Goal: Task Accomplishment & Management: Use online tool/utility

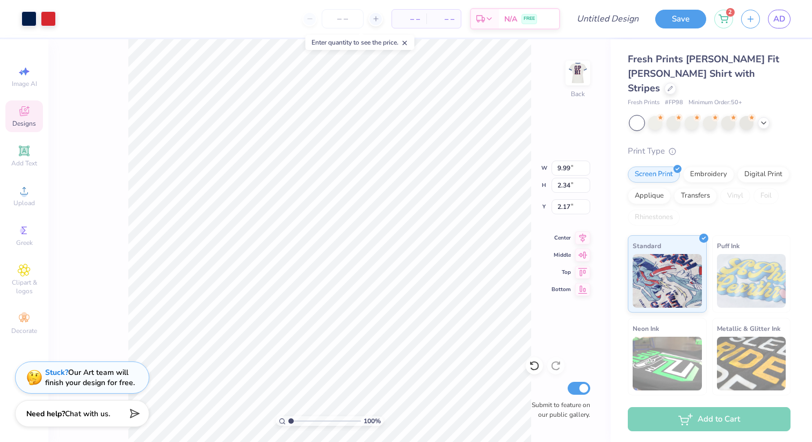
click at [26, 121] on span "Designs" at bounding box center [24, 123] width 24 height 9
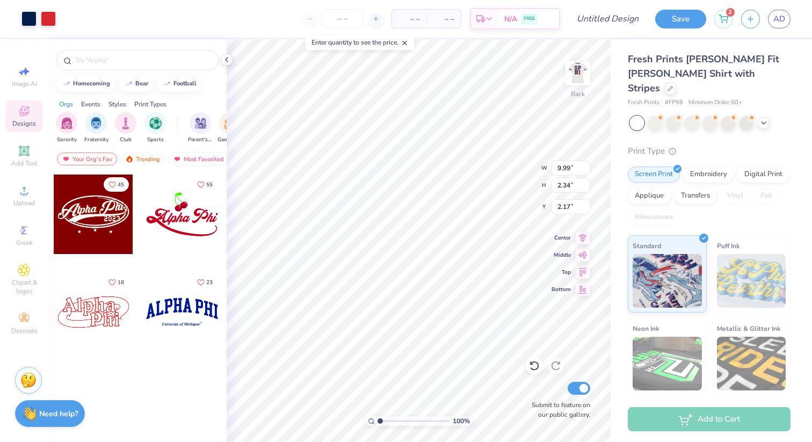
scroll to position [0, 62]
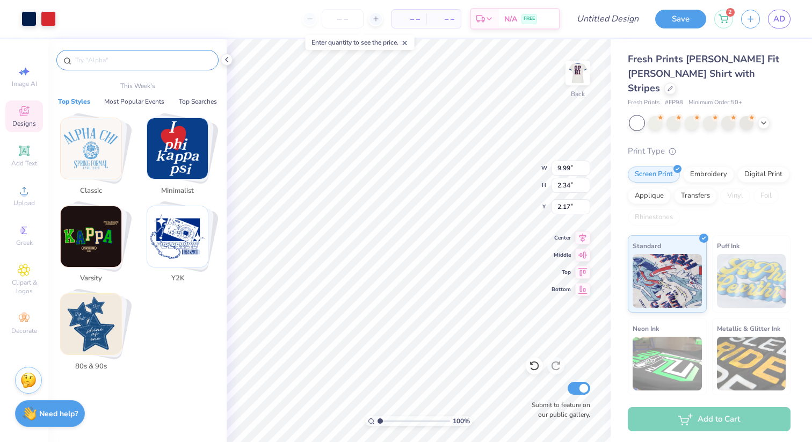
click at [125, 58] on input "text" at bounding box center [142, 60] width 137 height 11
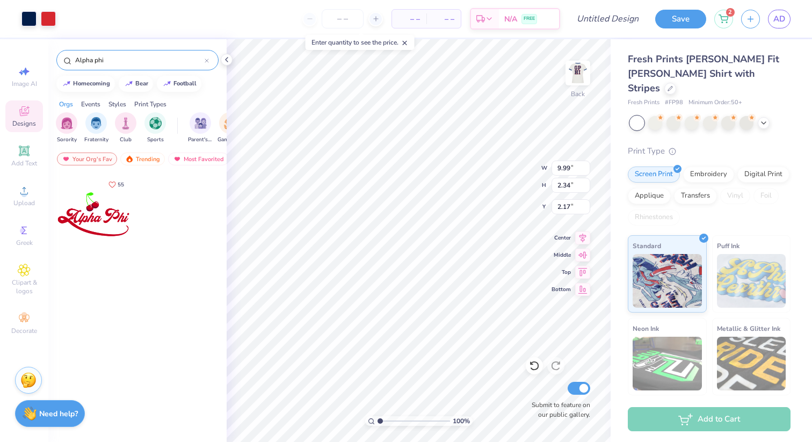
type input "Alpha phi"
click at [111, 156] on div "Your Org's Fav" at bounding box center [87, 158] width 60 height 13
click at [137, 161] on div "Trending" at bounding box center [142, 158] width 45 height 13
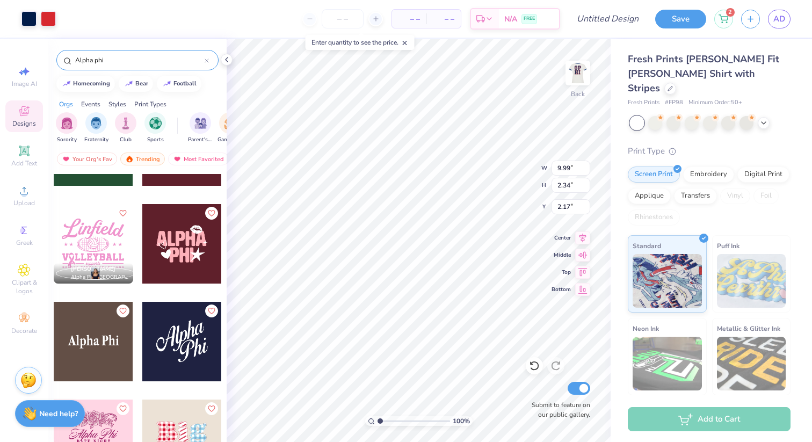
scroll to position [1047, 0]
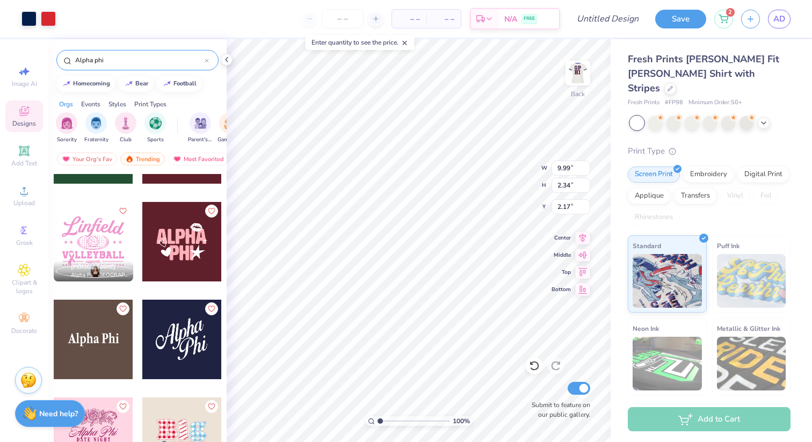
click at [187, 358] on div at bounding box center [102, 339] width 238 height 79
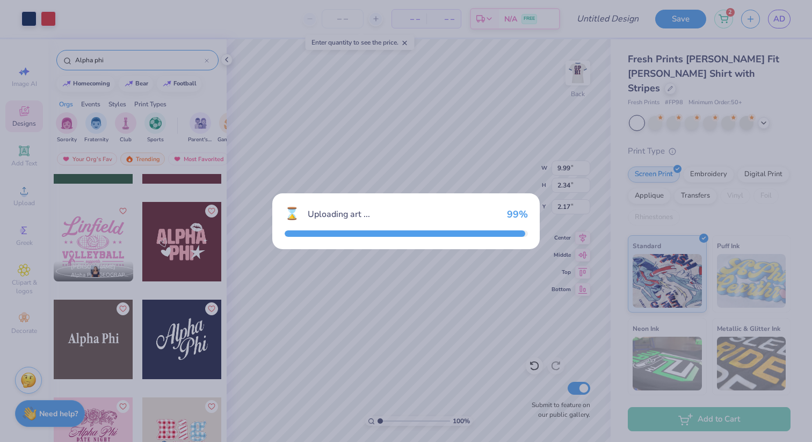
type input "4.66"
type input "3.78"
type input "3.00"
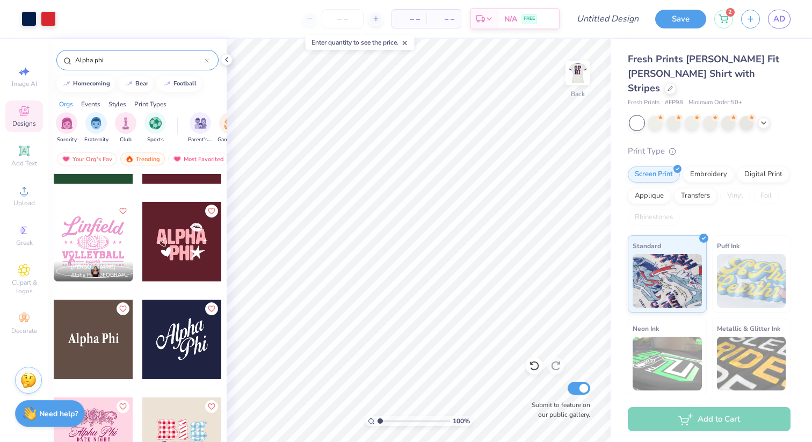
click at [175, 60] on input "Alpha phi" at bounding box center [139, 60] width 130 height 11
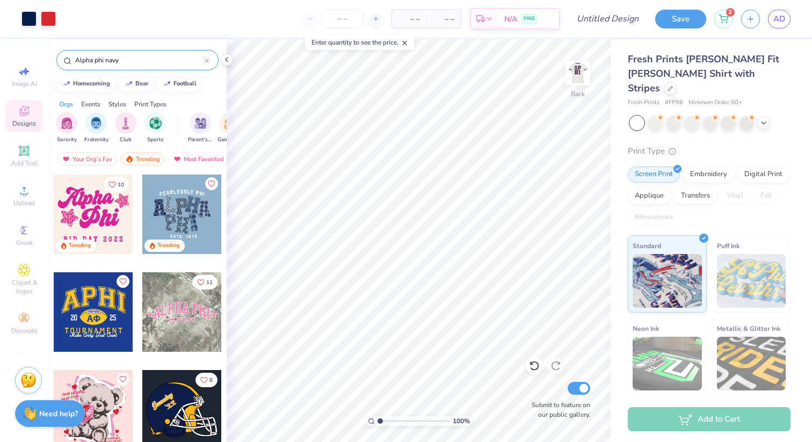
type input "Alpha phi navy"
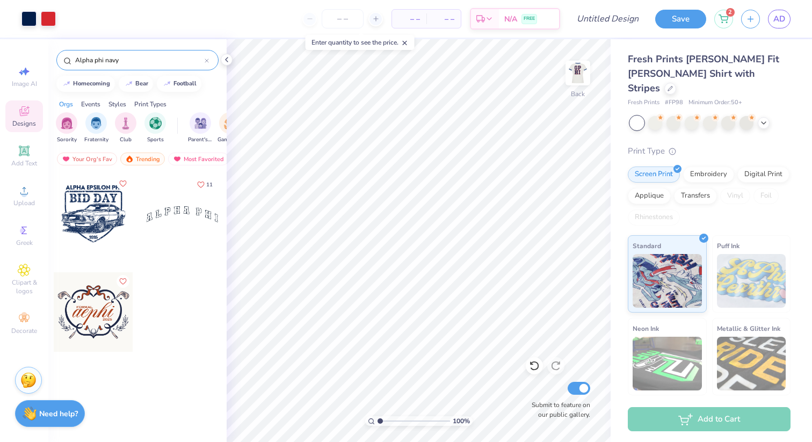
click at [182, 212] on div at bounding box center [181, 213] width 79 height 79
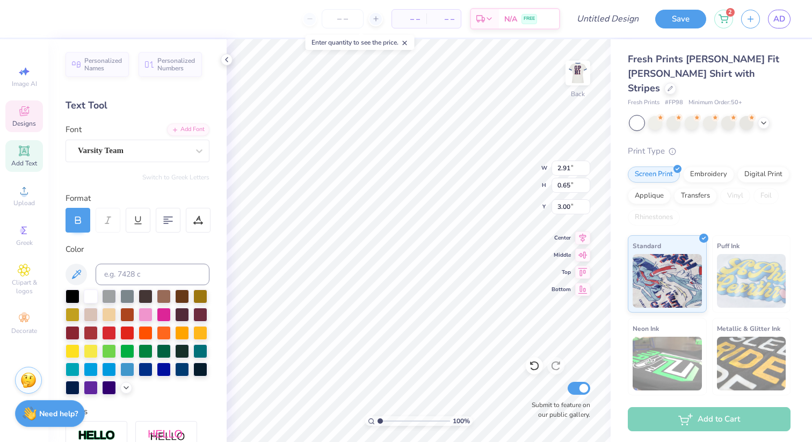
type input "7.48"
type input "6.19"
type input "1.39"
type input "3.00"
click at [127, 267] on input at bounding box center [153, 274] width 114 height 21
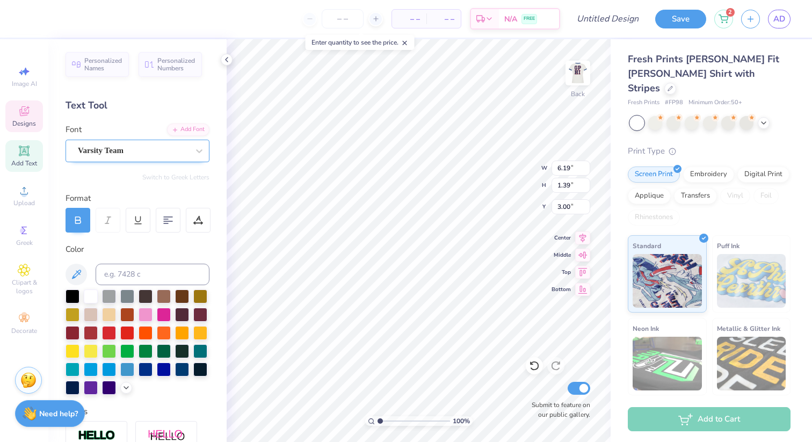
click at [133, 144] on div at bounding box center [133, 150] width 111 height 14
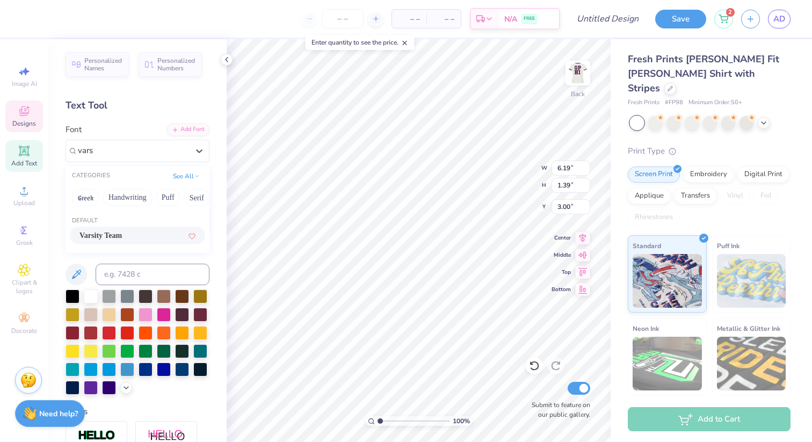
click at [122, 240] on span "Varsity Team" at bounding box center [100, 235] width 42 height 11
type input "vars"
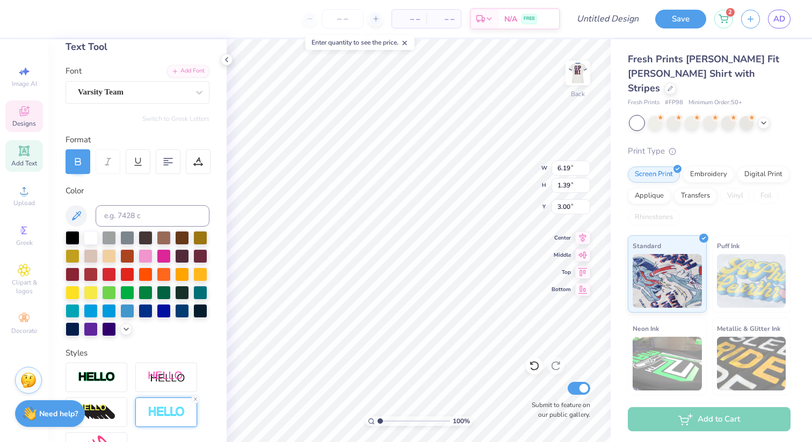
scroll to position [0, 0]
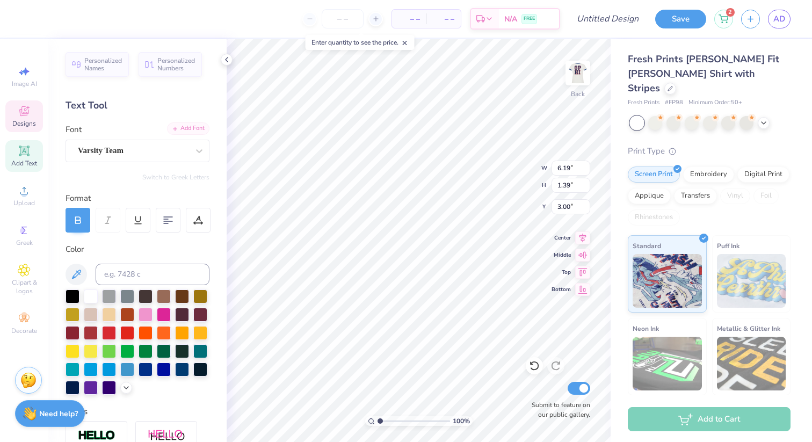
click at [195, 125] on div "Add Font" at bounding box center [188, 128] width 42 height 12
click at [19, 115] on icon at bounding box center [24, 111] width 13 height 13
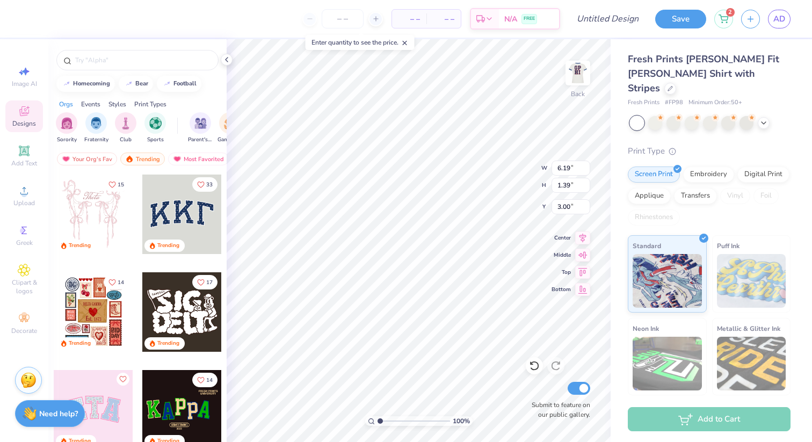
type input "9.99"
type input "2.34"
type input "2.17"
click at [18, 159] on span "Add Text" at bounding box center [24, 163] width 26 height 9
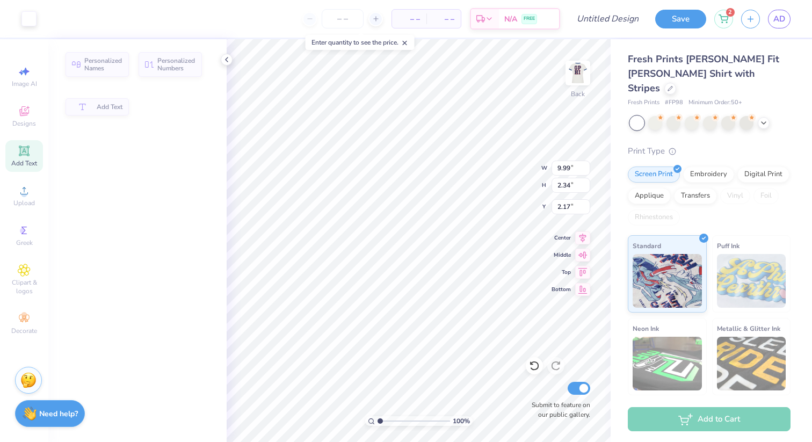
type input "4.53"
type input "1.31"
type input "9.34"
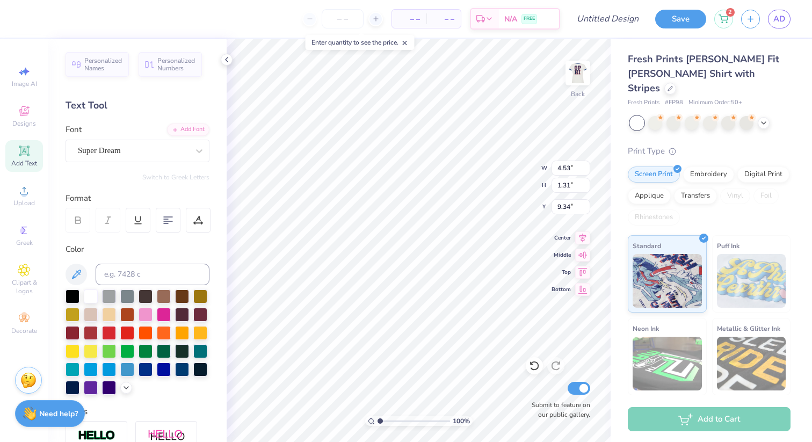
type textarea "T"
type textarea "7"
type textarea "72"
type input "2.01"
type input "5.04"
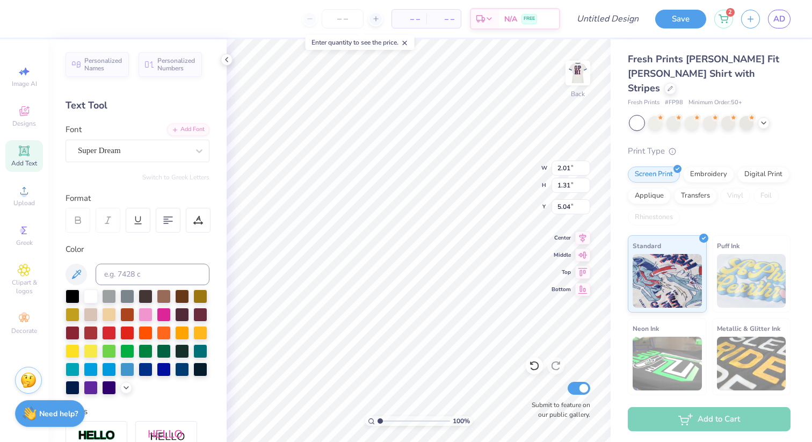
type input "9.99"
type input "2.34"
type input "2.05"
type input "4.39"
type input "6.19"
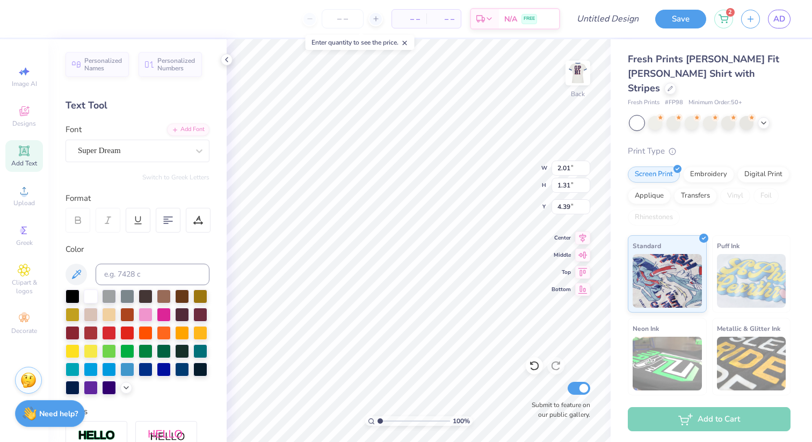
type input "1.39"
type input "3.00"
type input "2.01"
type input "1.31"
type input "5.61"
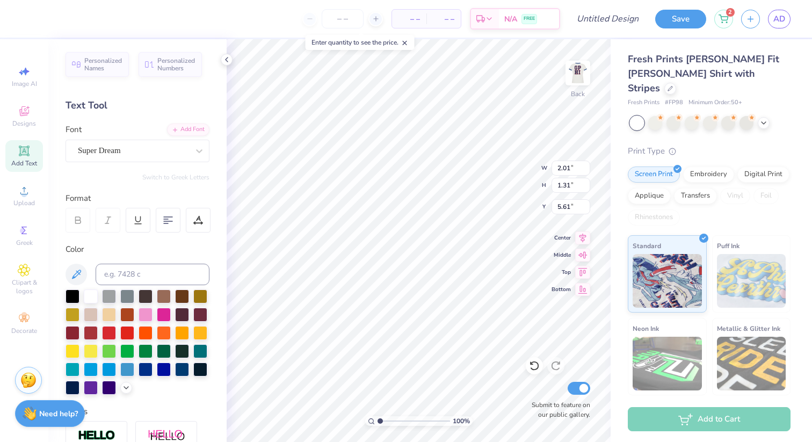
type input "6.19"
type input "1.39"
type input "3.00"
type input "6.86"
type input "1.54"
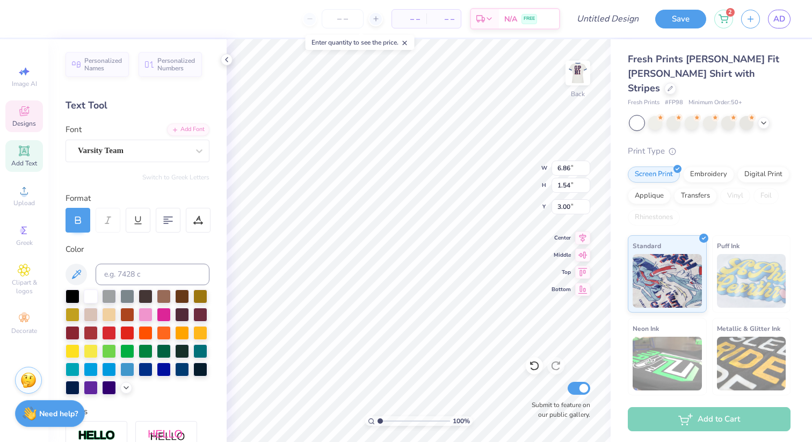
type input "8.25"
type input "1.85"
type input "2.01"
type input "1.31"
type input "5.09"
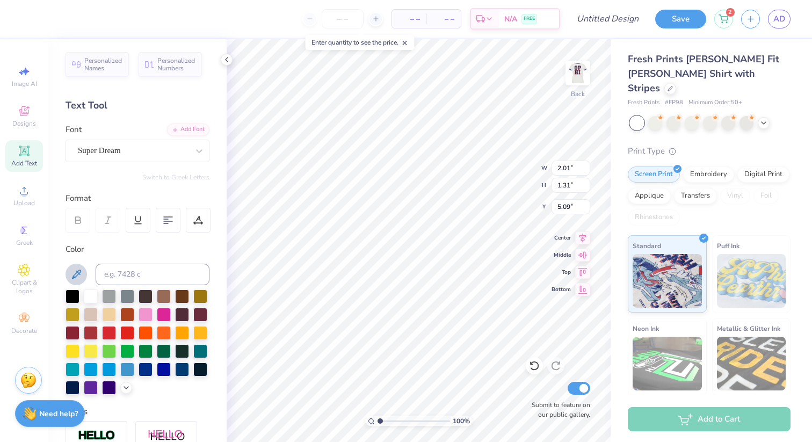
click at [76, 277] on icon at bounding box center [76, 274] width 13 height 13
click at [77, 275] on icon at bounding box center [76, 273] width 9 height 9
click at [136, 270] on input at bounding box center [153, 274] width 114 height 21
click at [70, 279] on icon at bounding box center [76, 274] width 13 height 13
click at [75, 272] on icon at bounding box center [76, 274] width 13 height 13
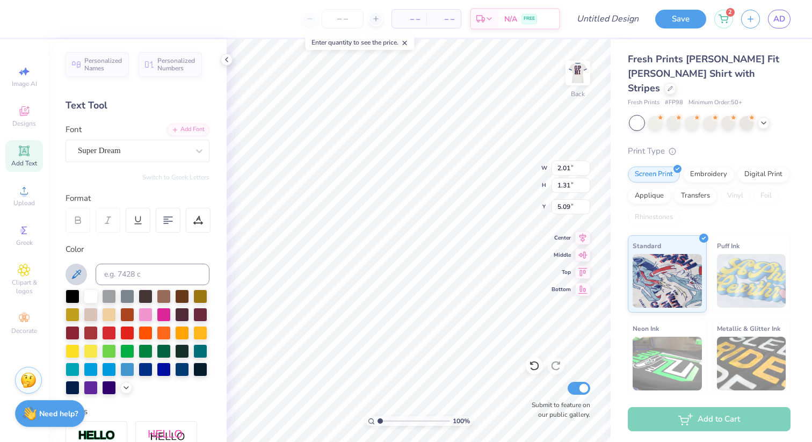
click at [80, 266] on button at bounding box center [75, 274] width 21 height 21
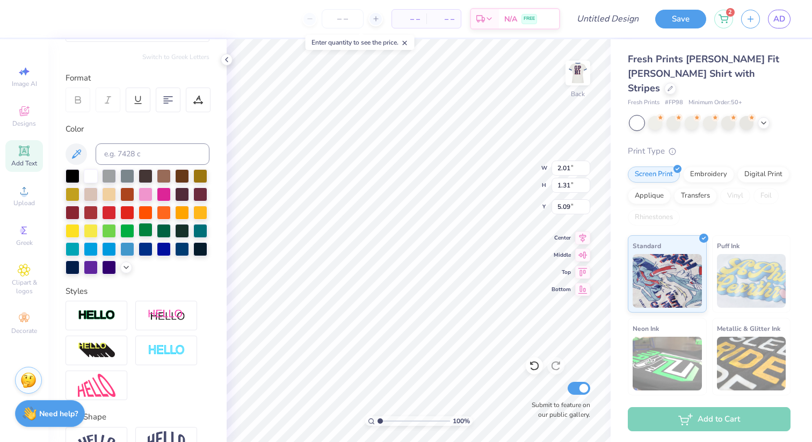
scroll to position [108, 0]
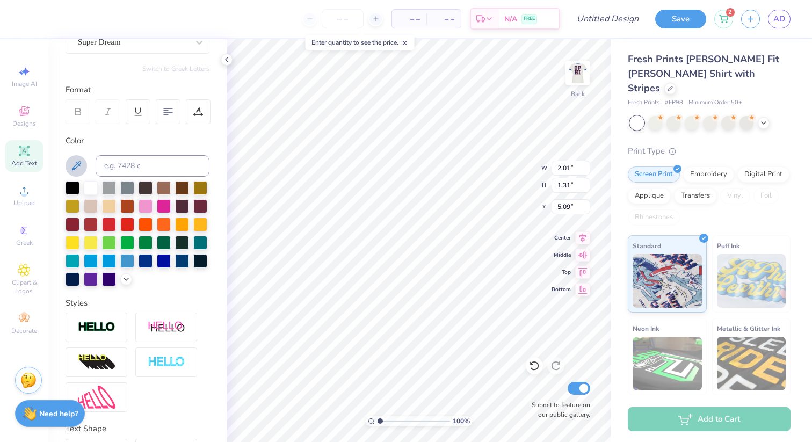
click at [80, 166] on icon at bounding box center [76, 165] width 13 height 13
click at [166, 259] on div at bounding box center [164, 260] width 14 height 14
click at [179, 258] on div at bounding box center [182, 260] width 14 height 14
type input "8.30"
type input "1.86"
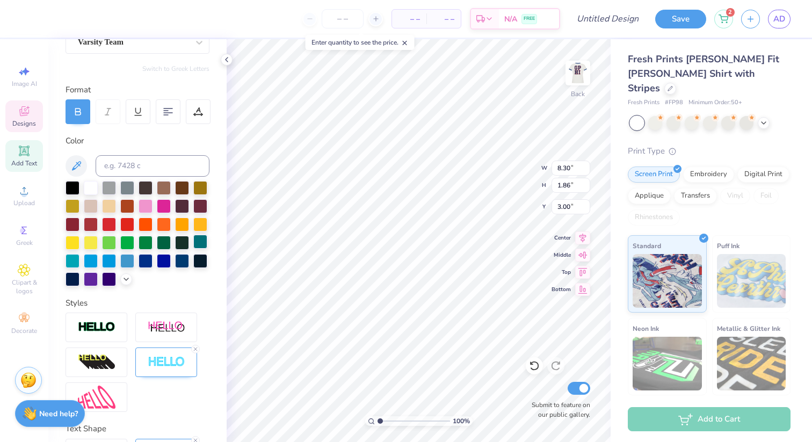
type input "2.01"
type input "1.31"
type input "4.86"
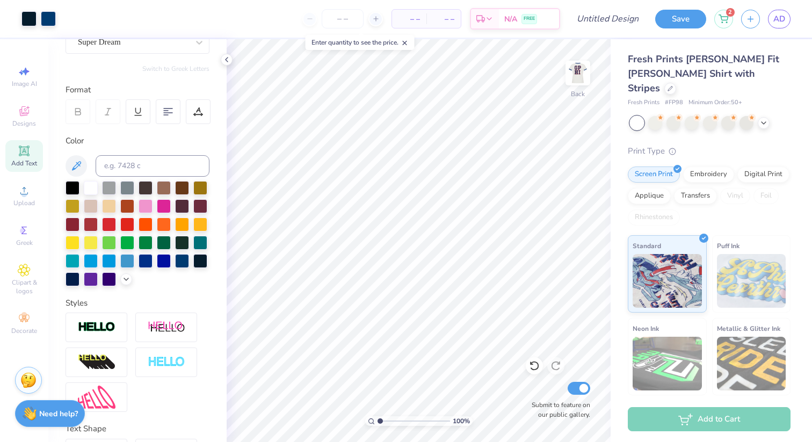
click at [673, 423] on div "Add to Cart" at bounding box center [709, 419] width 163 height 24
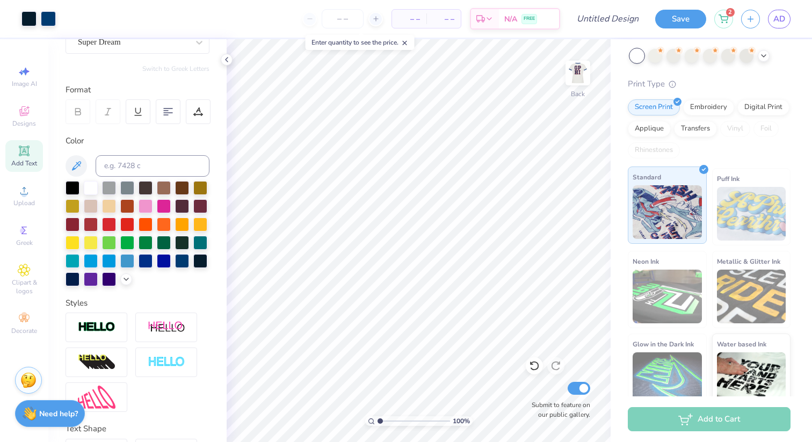
scroll to position [0, 0]
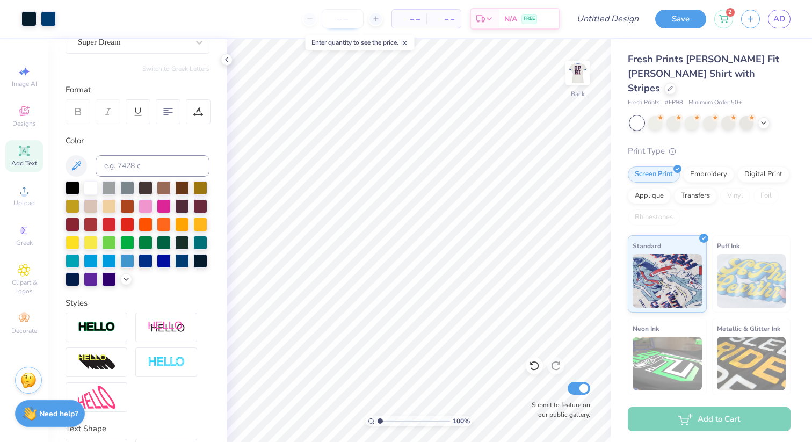
click at [341, 19] on input "number" at bounding box center [343, 18] width 42 height 19
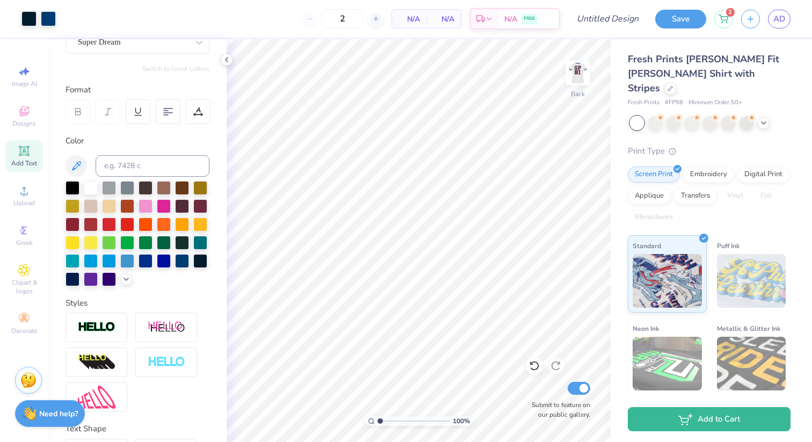
type input "50"
click at [414, 18] on span "N/A" at bounding box center [408, 18] width 21 height 11
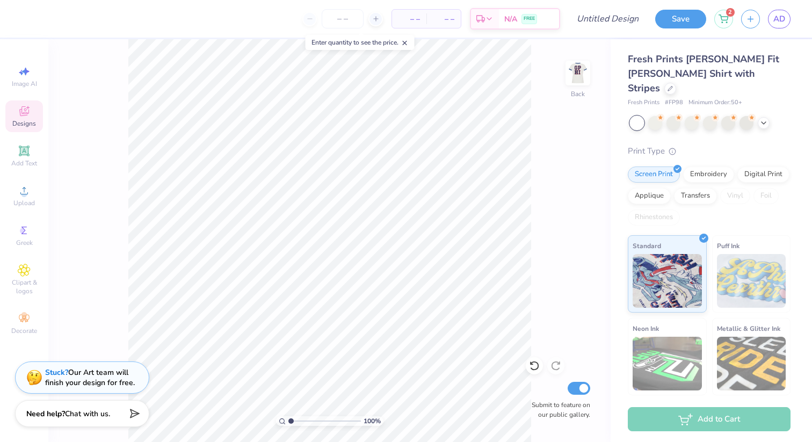
click at [28, 125] on span "Designs" at bounding box center [24, 123] width 24 height 9
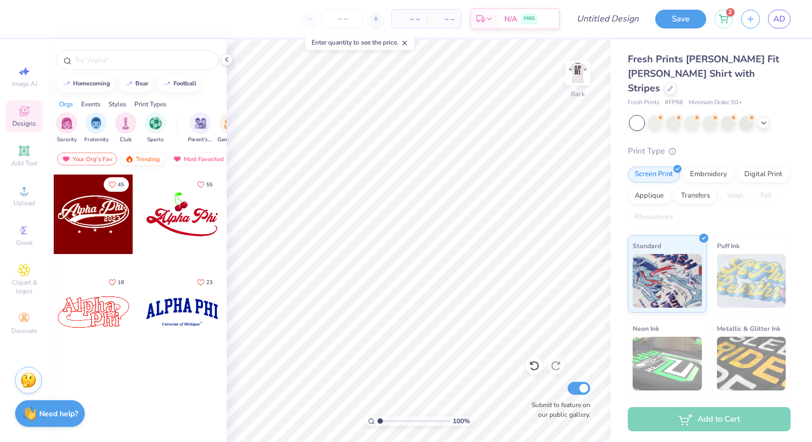
click at [137, 156] on div "Trending" at bounding box center [142, 158] width 45 height 13
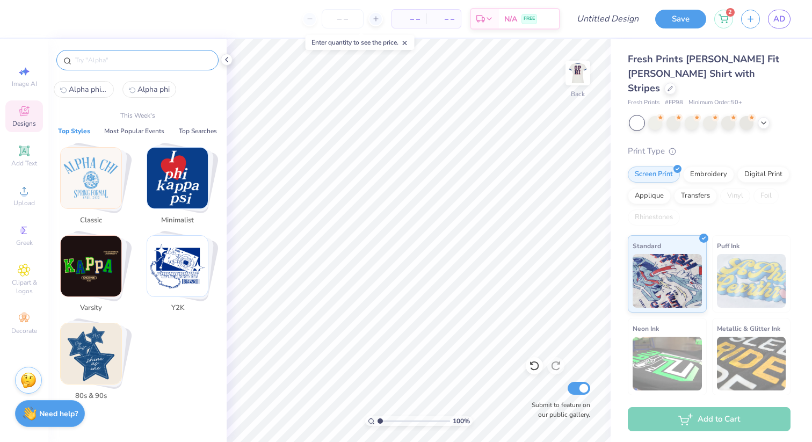
click at [123, 64] on input "text" at bounding box center [142, 60] width 137 height 11
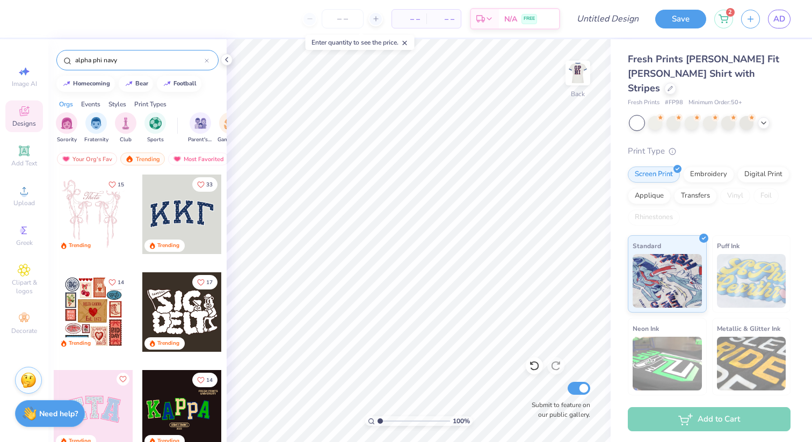
type input "alpha phi navy"
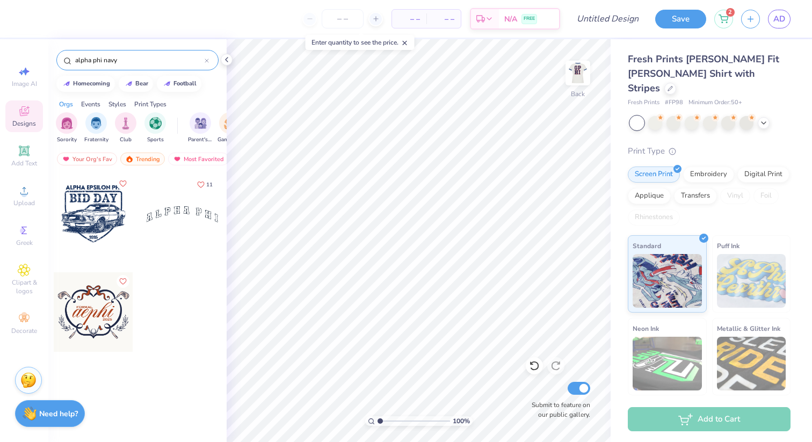
click at [171, 211] on div at bounding box center [181, 213] width 79 height 79
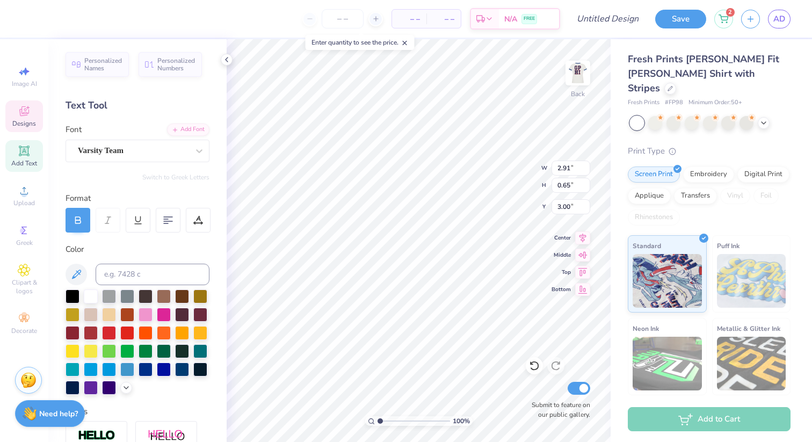
type input "6.13"
type input "1.38"
type input "8.53"
type input "1.91"
click at [27, 115] on icon at bounding box center [24, 111] width 13 height 13
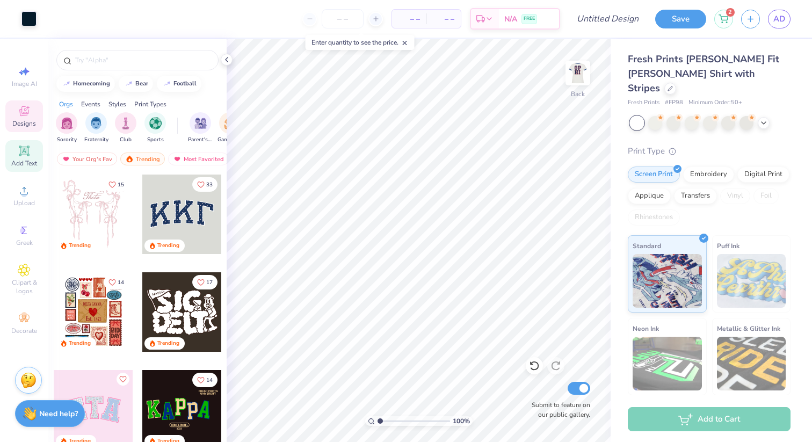
click at [27, 155] on icon at bounding box center [24, 150] width 10 height 10
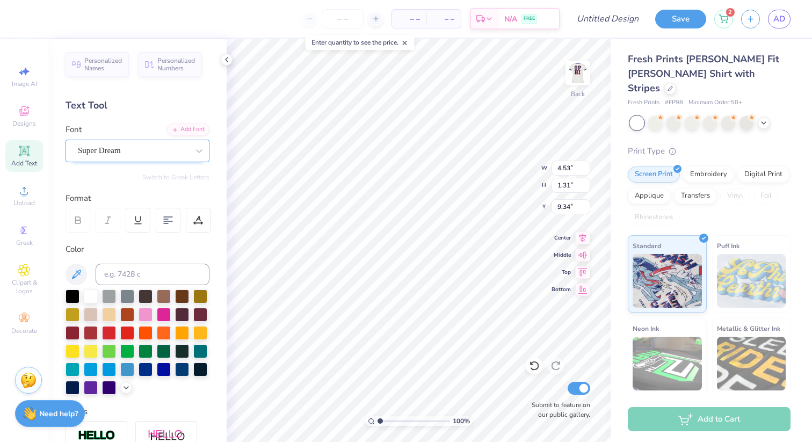
click at [164, 150] on div "Super Dream" at bounding box center [133, 150] width 113 height 17
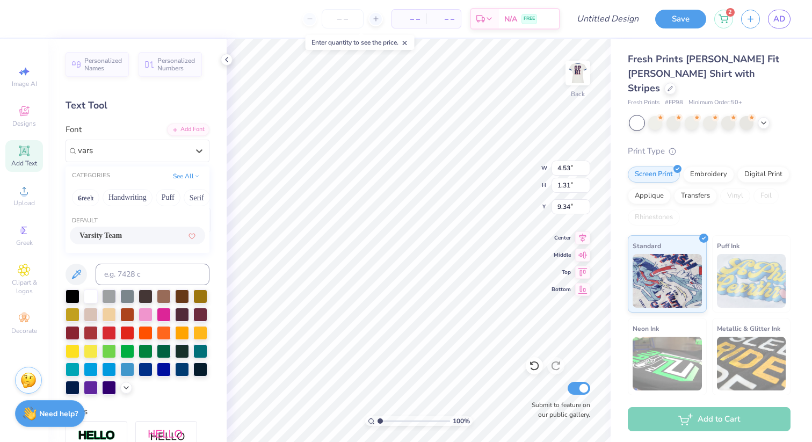
click at [145, 237] on div "Varsity Team" at bounding box center [137, 235] width 116 height 11
type input "vars"
type input "4.50"
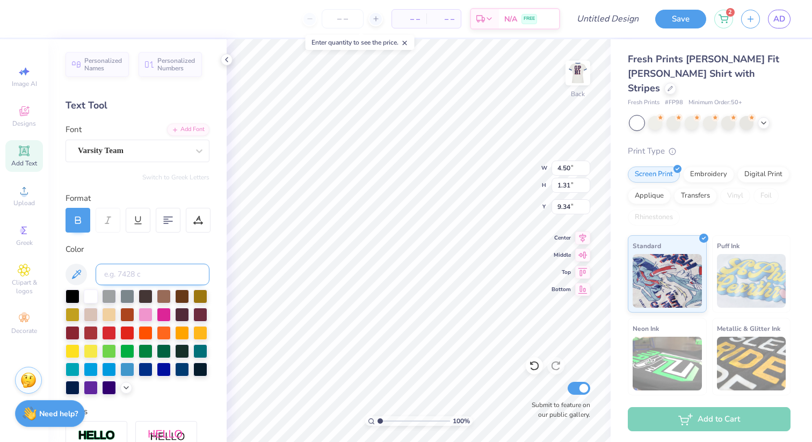
click at [144, 279] on input at bounding box center [153, 274] width 114 height 21
click at [79, 274] on icon at bounding box center [76, 274] width 13 height 13
click at [125, 266] on input "72" at bounding box center [153, 274] width 114 height 21
click at [123, 275] on input "72" at bounding box center [153, 274] width 114 height 21
type input "7"
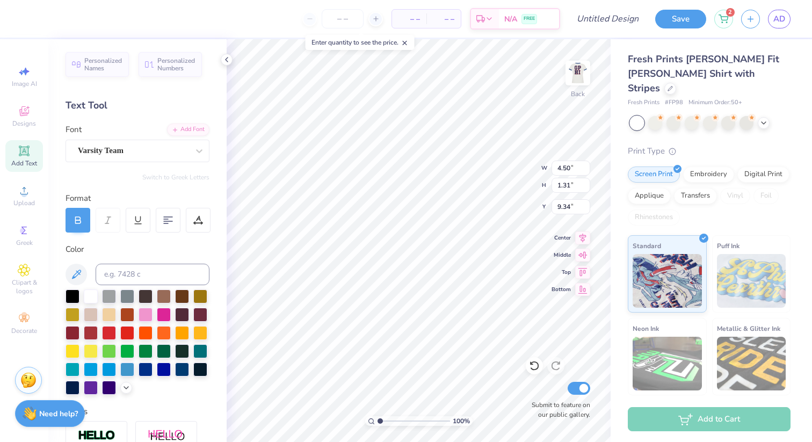
click at [128, 257] on div "Color" at bounding box center [137, 318] width 144 height 151
type textarea "72"
click at [144, 370] on div at bounding box center [146, 368] width 14 height 14
type input "4.70"
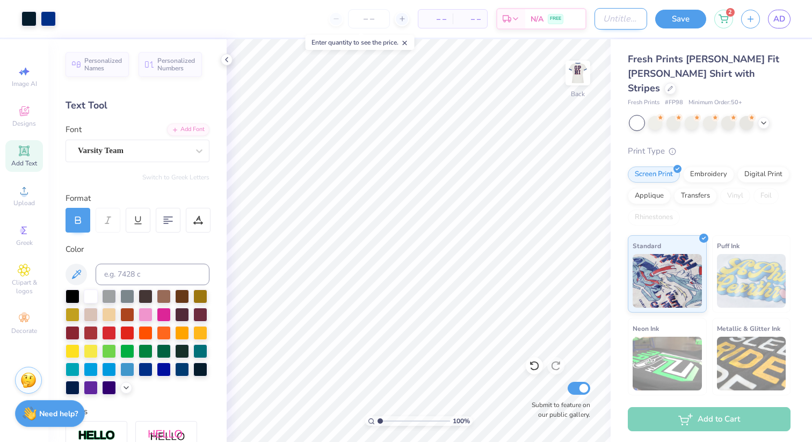
click at [623, 24] on input "Design Title" at bounding box center [620, 18] width 53 height 21
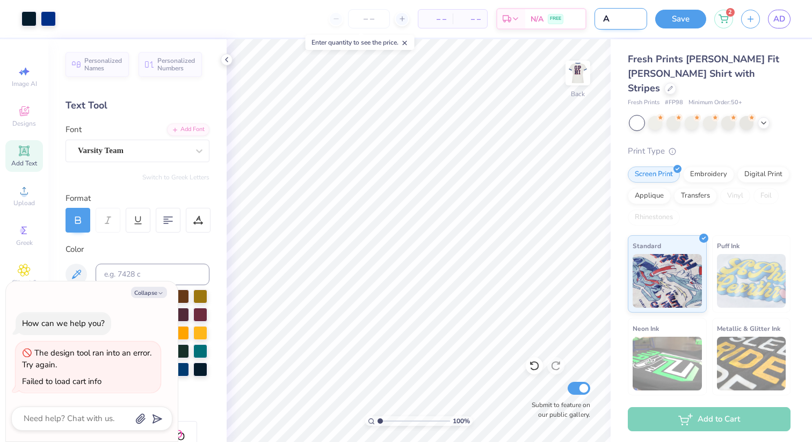
type input "AP"
type textarea "x"
type input "APH"
type textarea "x"
type input "APHI"
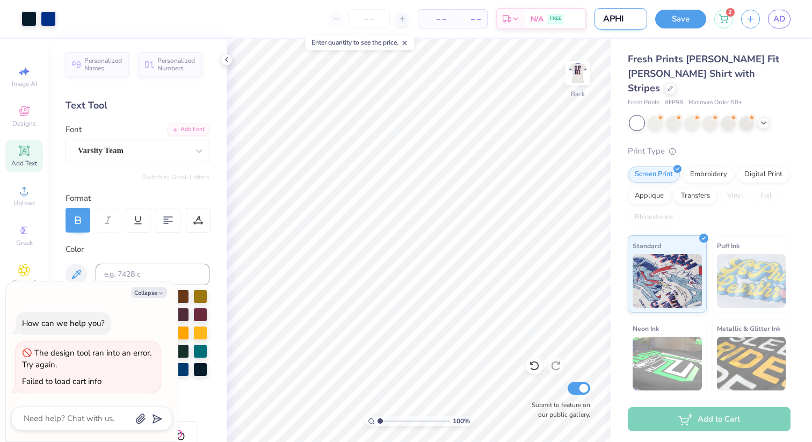
type textarea "x"
type input "APHI"
type textarea "x"
type input "APHI m"
type textarea "x"
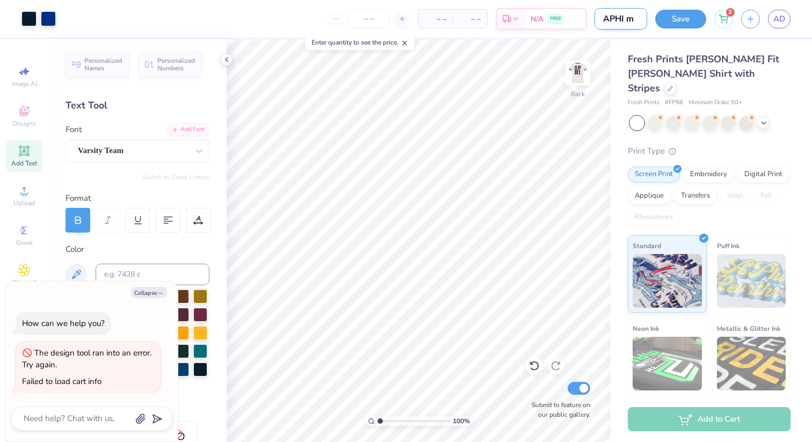
type input "APHI me"
type textarea "x"
type input "APHI mer"
type textarea "x"
type input "APHI merc"
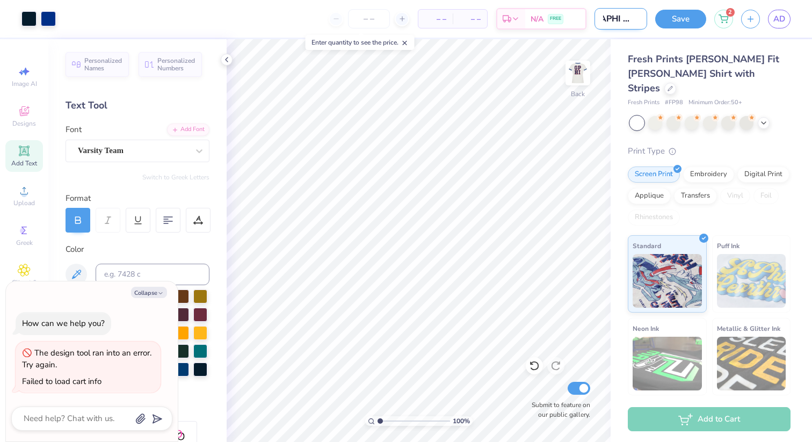
type textarea "x"
type input "APHI merch"
type textarea "x"
type input "APHI merch"
type textarea "x"
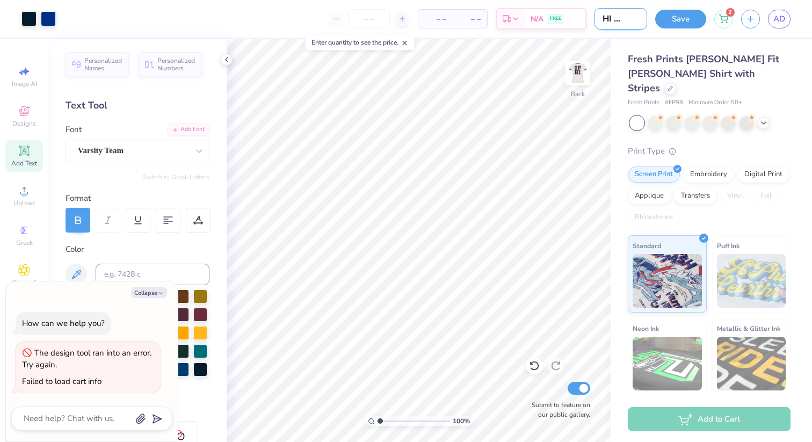
type input "APHI merch p"
type textarea "x"
type input "APHI merch po"
type textarea "x"
type input "APHI merch pos"
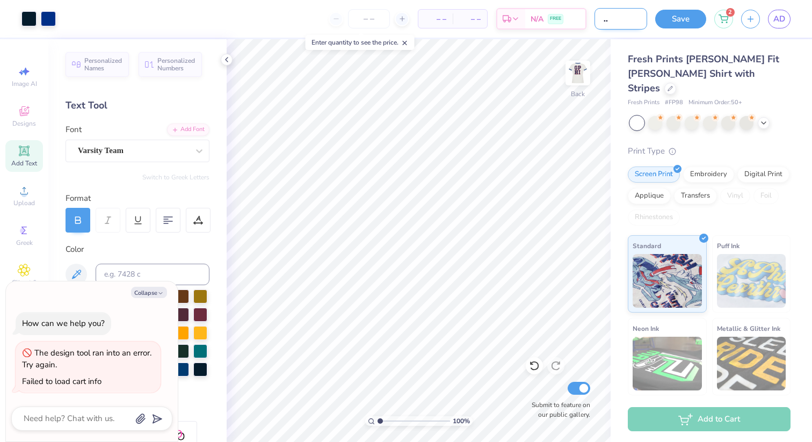
type textarea "x"
type input "APHI merch poss"
type textarea "x"
type input "APHI merch possi"
type textarea "x"
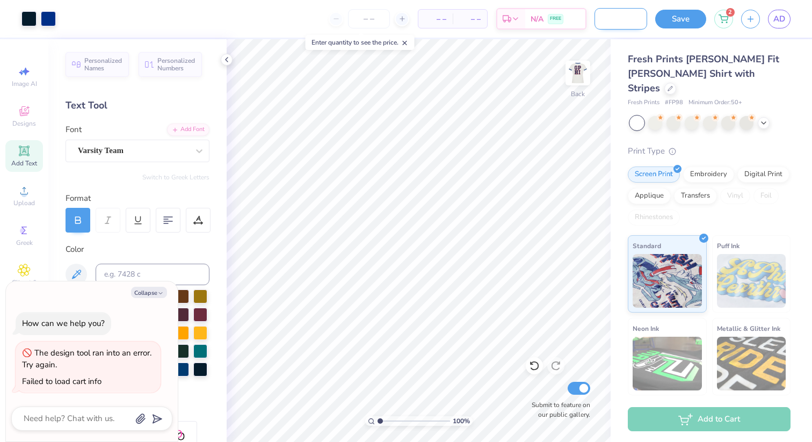
type input "APHI merch possib"
type textarea "x"
type input "APHI merch possibl"
type textarea "x"
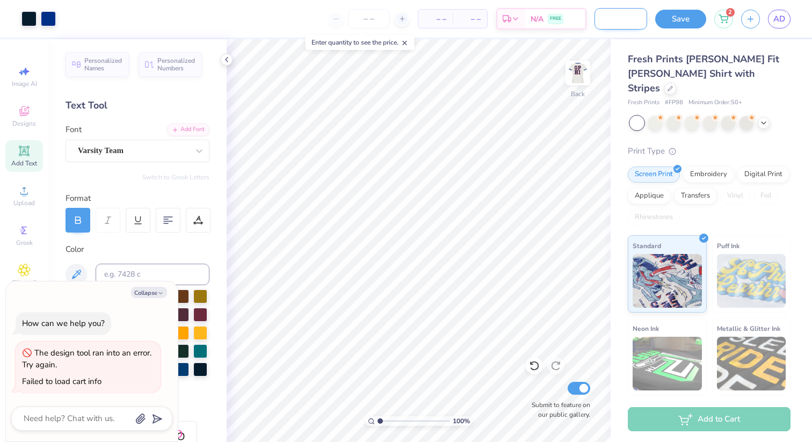
type input "APHI merch possibly"
type textarea "x"
type input "APHI merch possibly"
click at [684, 17] on button "Save" at bounding box center [680, 17] width 51 height 19
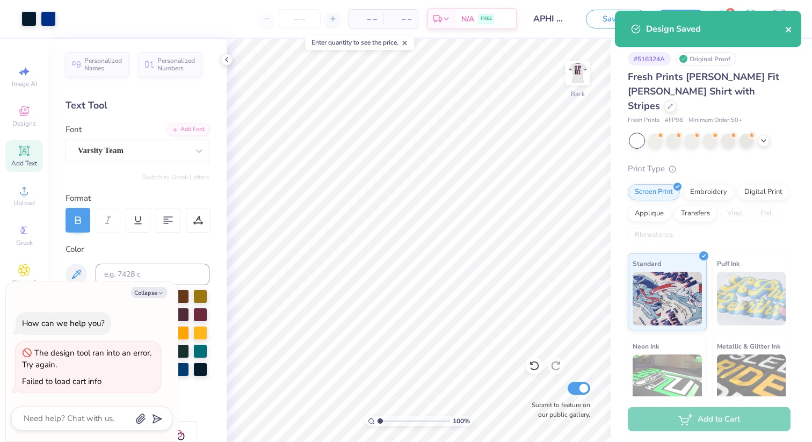
click at [787, 31] on icon "close" at bounding box center [787, 29] width 5 height 5
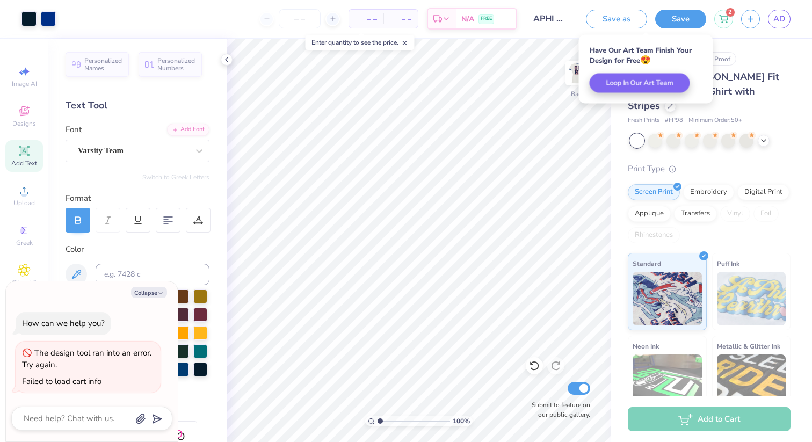
type textarea "x"
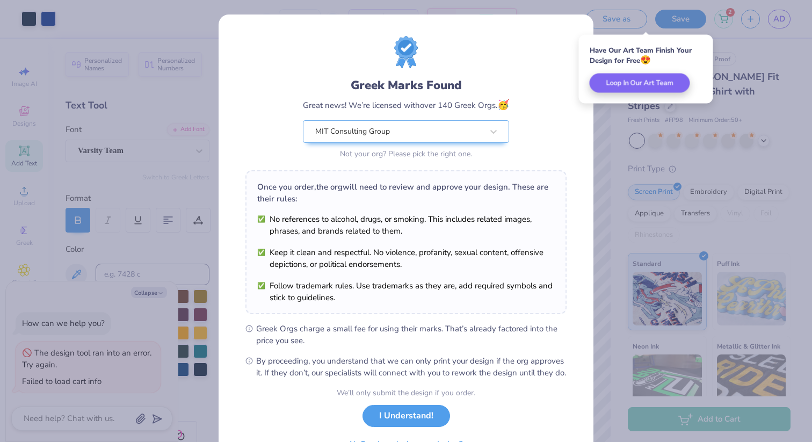
scroll to position [61, 0]
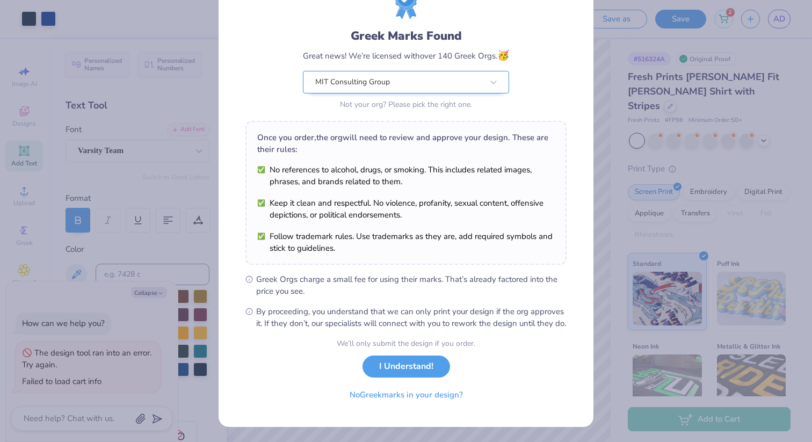
click at [382, 71] on div "MIT Consulting Group" at bounding box center [399, 81] width 170 height 21
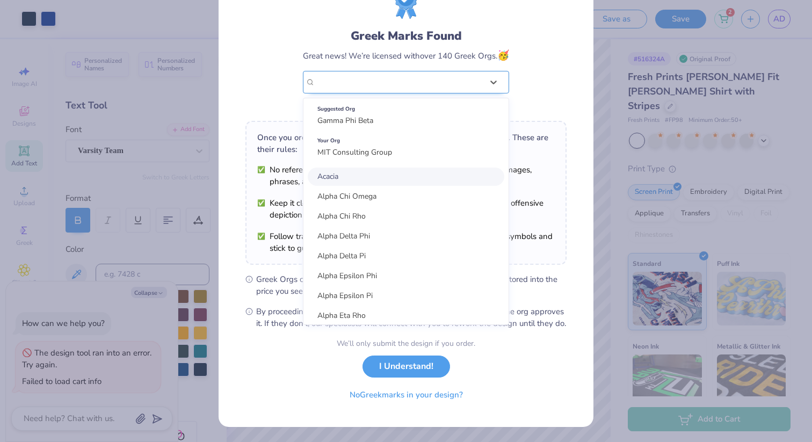
scroll to position [0, 0]
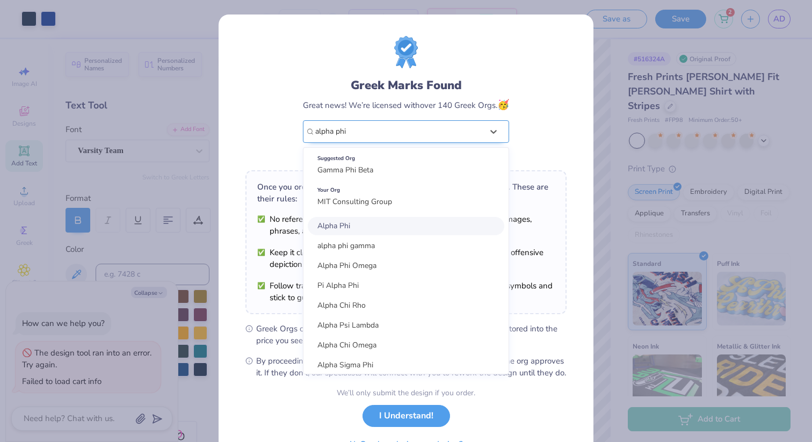
click at [440, 223] on div "Alpha Phi" at bounding box center [406, 226] width 196 height 18
type input "alpha phi"
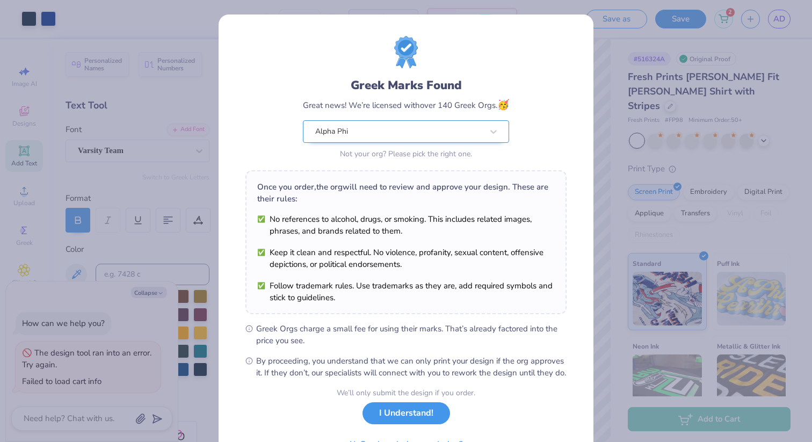
click at [413, 423] on button "I Understand!" at bounding box center [406, 413] width 88 height 22
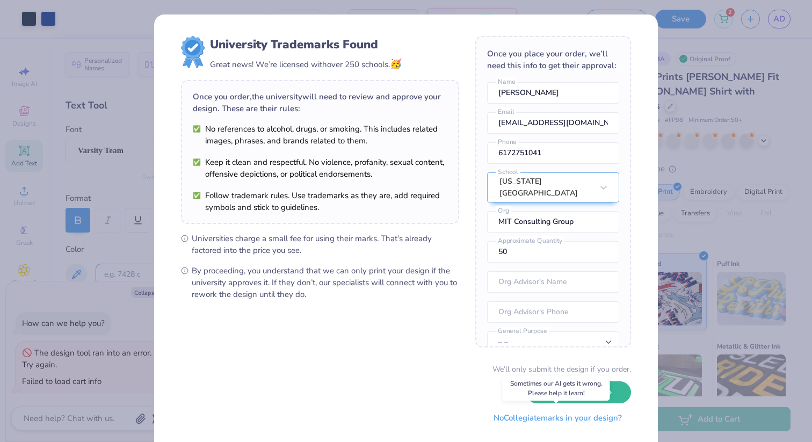
click at [603, 420] on button "No Collegiate marks in your design?" at bounding box center [557, 418] width 147 height 22
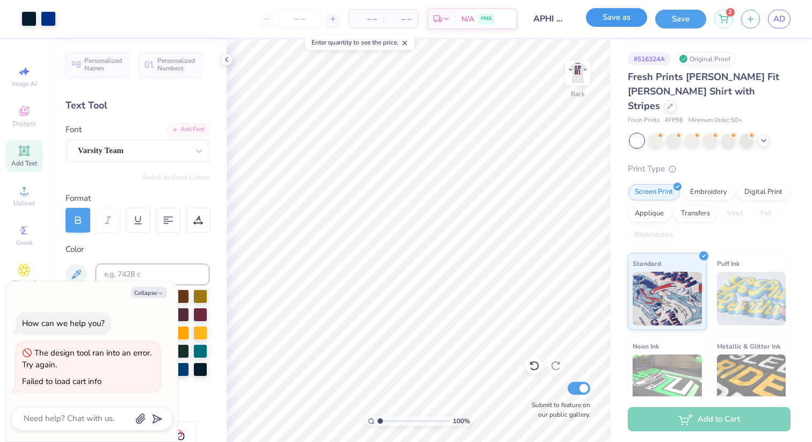
click at [626, 20] on button "Save as" at bounding box center [616, 17] width 61 height 19
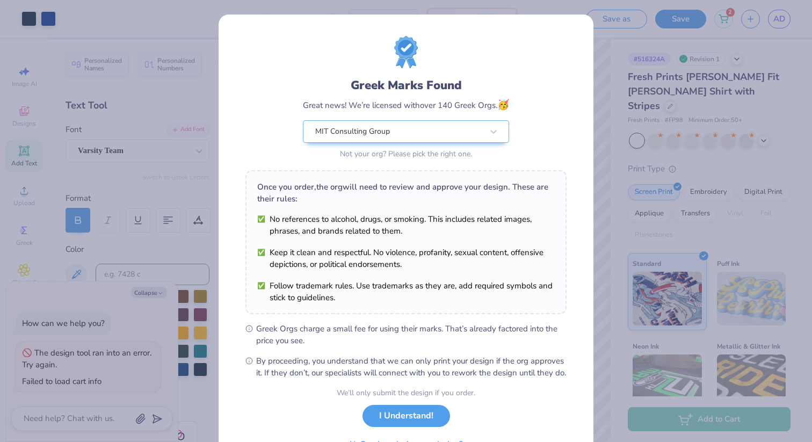
click at [784, 47] on div "Design Saved" at bounding box center [708, 65] width 186 height 37
click at [611, 32] on body "Art colors – – Per Item – – Total Est. Delivery N/A FREE Design Title APHI merc…" at bounding box center [406, 221] width 812 height 442
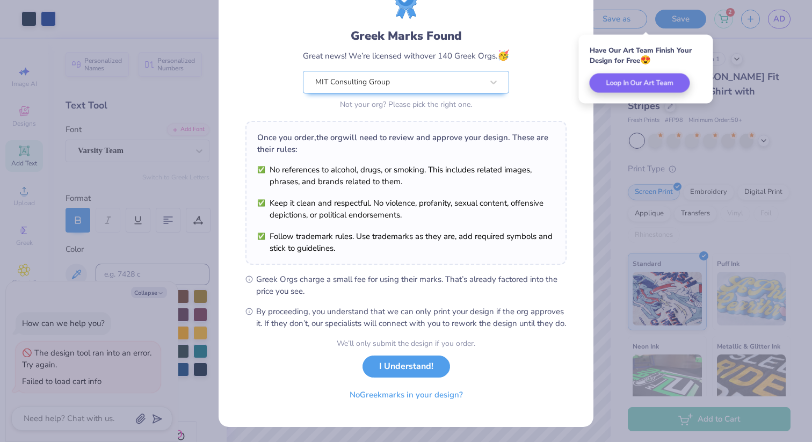
scroll to position [61, 0]
click at [417, 397] on button "No Greek marks in your design?" at bounding box center [406, 392] width 132 height 22
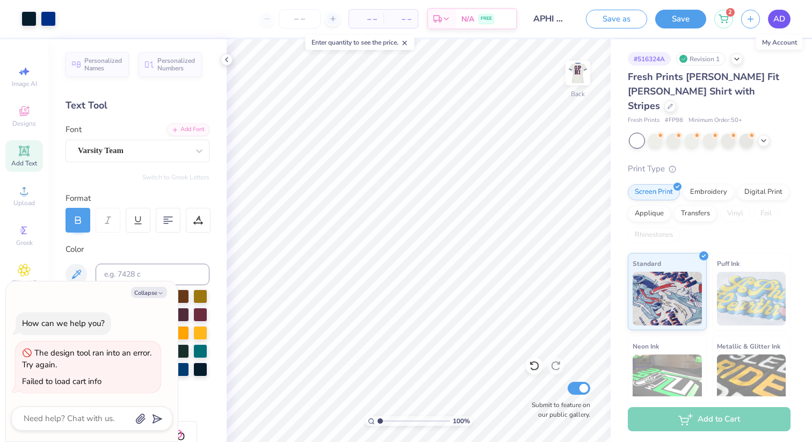
click at [788, 20] on link "AD" at bounding box center [779, 19] width 23 height 19
type textarea "x"
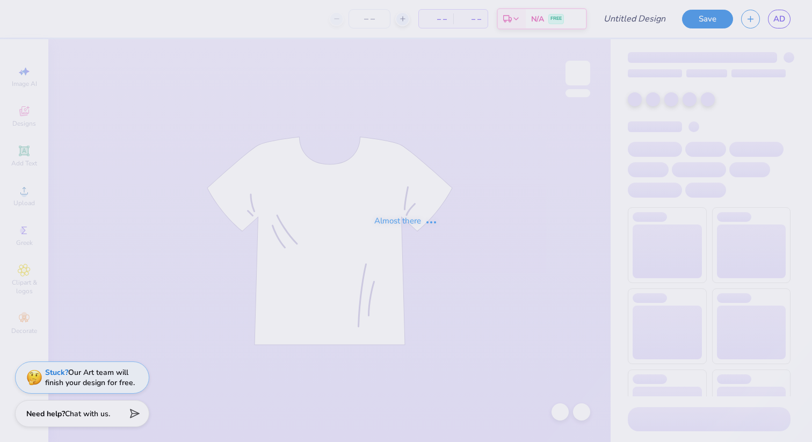
type input "APHI merch possibly"
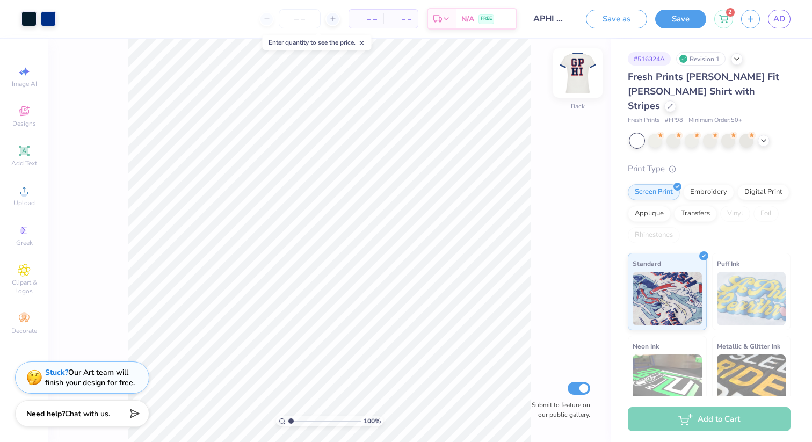
click at [582, 77] on img at bounding box center [577, 73] width 43 height 43
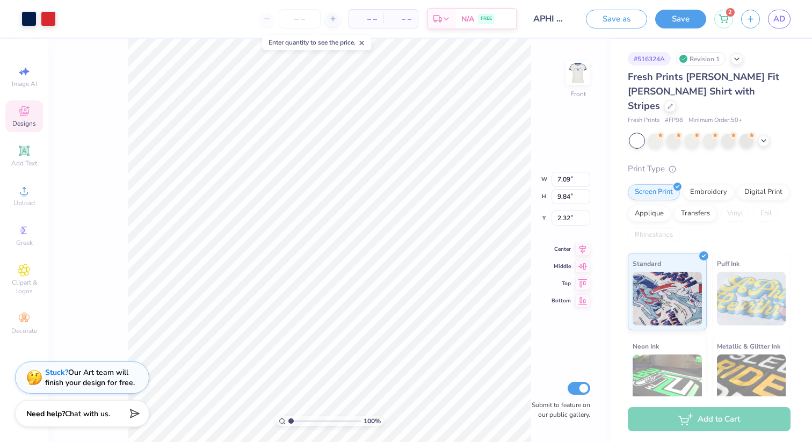
type input "2.31"
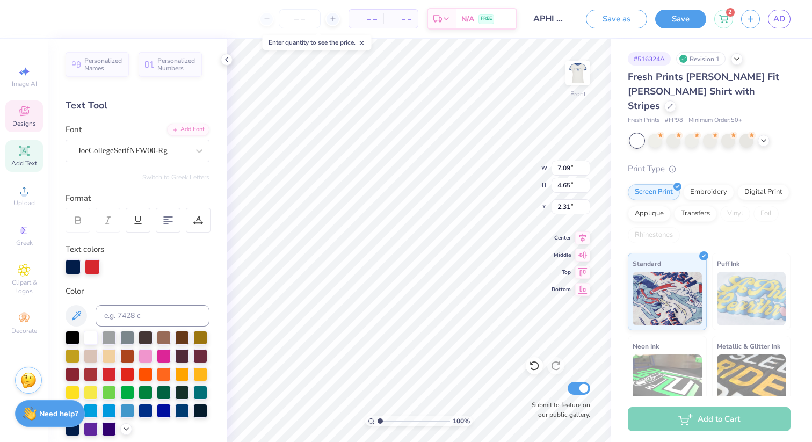
type textarea "Aphi"
type input "3.57"
type input "1.12"
type input "4.77"
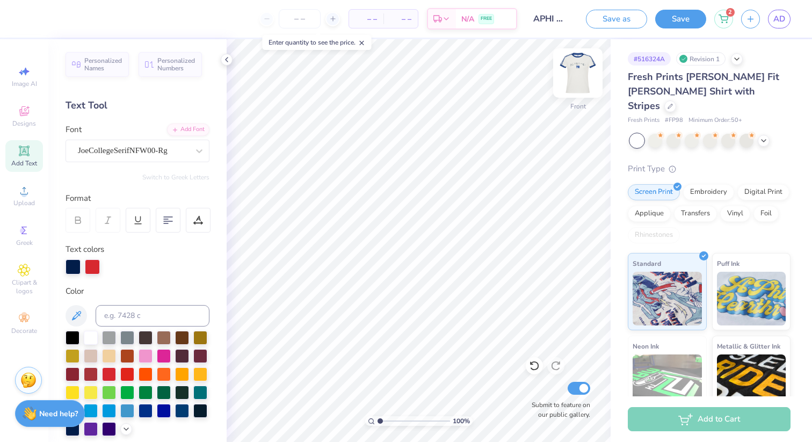
click at [578, 93] on img at bounding box center [577, 73] width 43 height 43
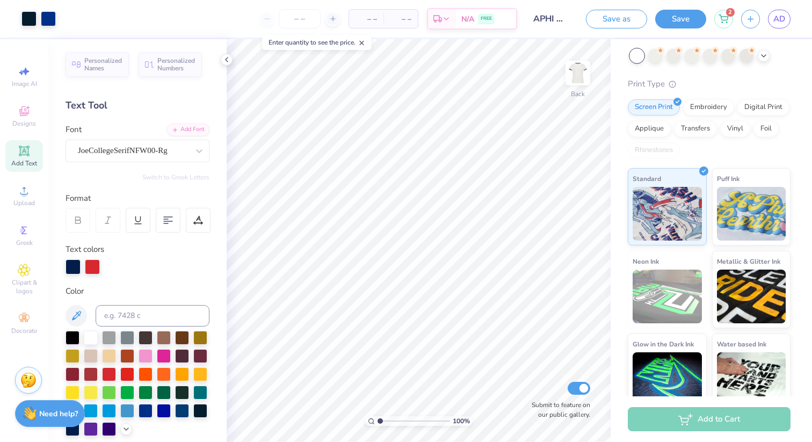
click at [767, 23] on div "AD" at bounding box center [765, 19] width 49 height 19
click at [775, 23] on span "AD" at bounding box center [779, 19] width 12 height 12
